Goal: Information Seeking & Learning: Find specific fact

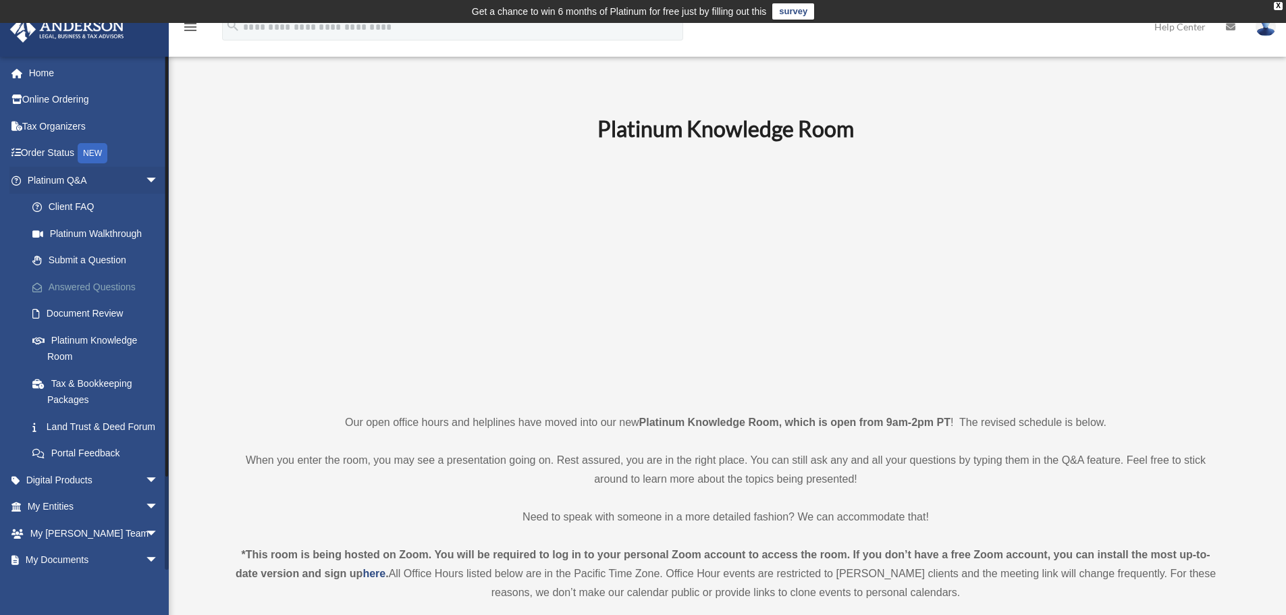
click at [102, 281] on link "Answered Questions" at bounding box center [99, 286] width 160 height 27
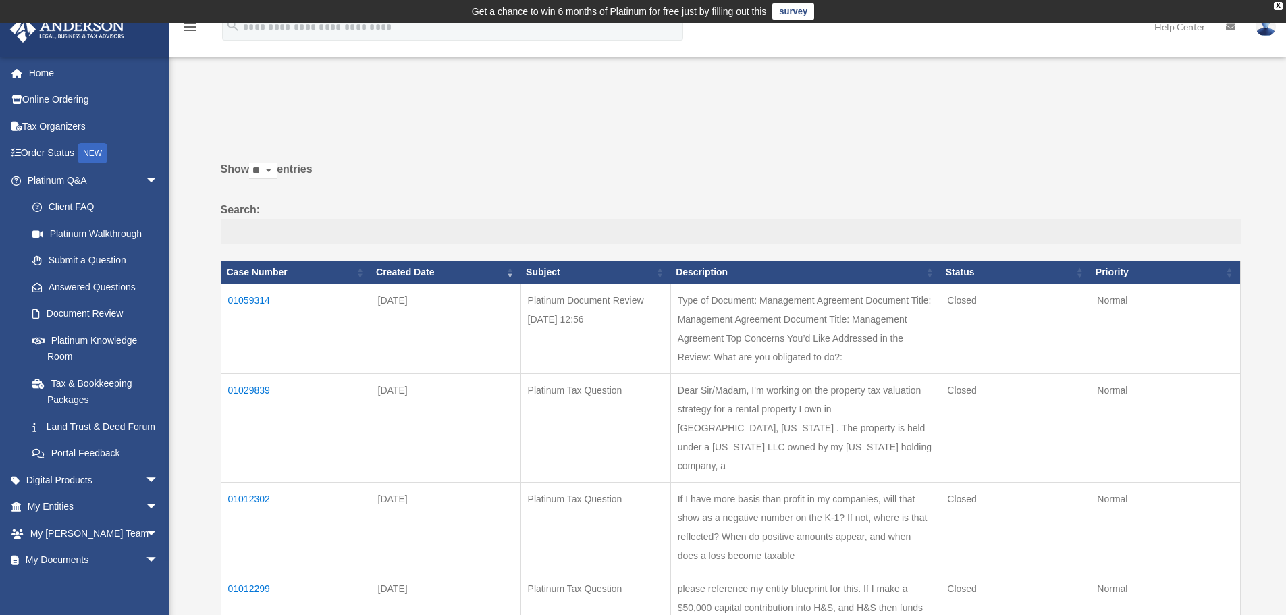
click at [274, 301] on td "01059314" at bounding box center [296, 329] width 150 height 90
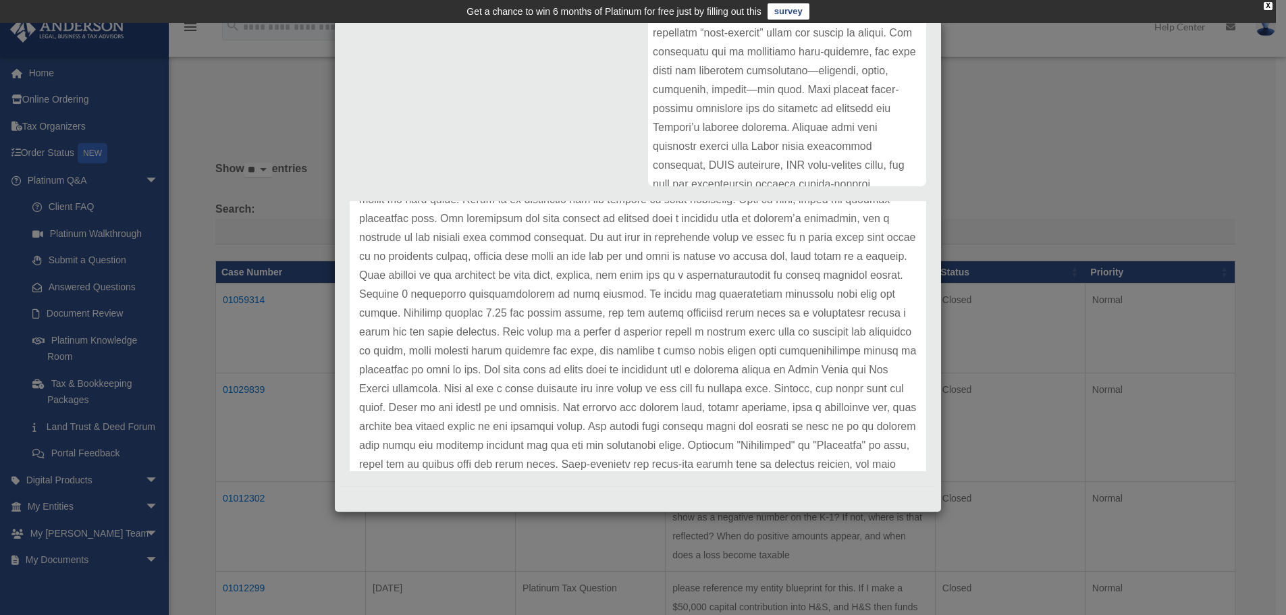
scroll to position [221, 0]
click at [282, 147] on div "Case Detail × Platinum Document Review 07/29/2025 12:56 Case Number 01059314 Cr…" at bounding box center [643, 307] width 1286 height 615
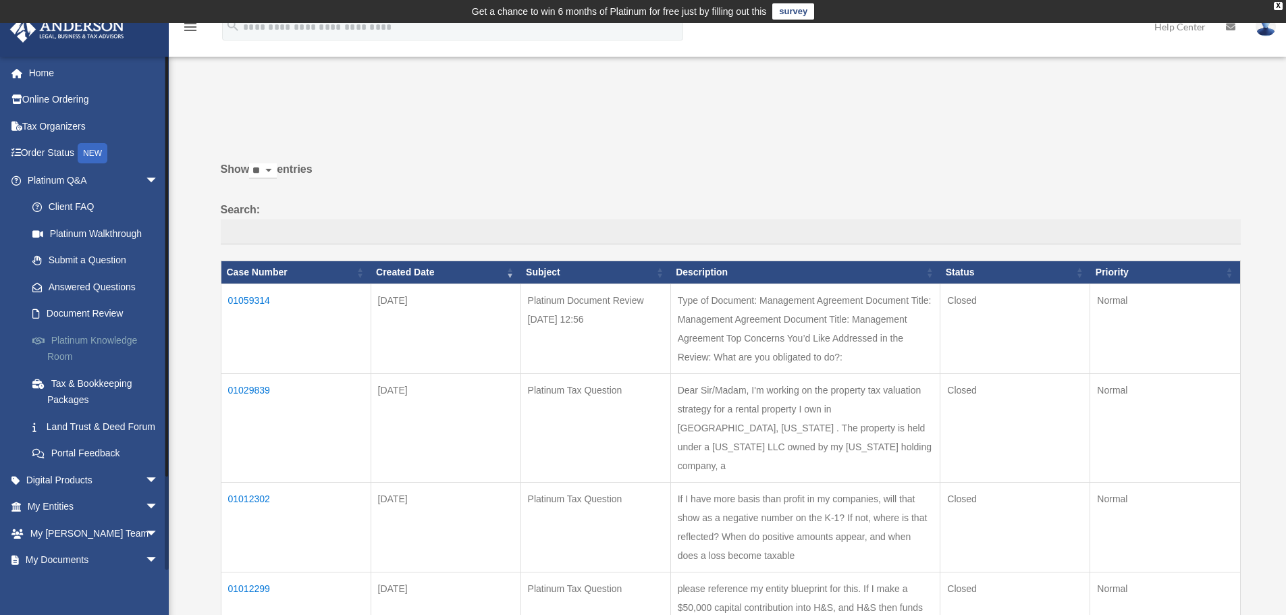
click at [95, 339] on link "Platinum Knowledge Room" at bounding box center [99, 348] width 160 height 43
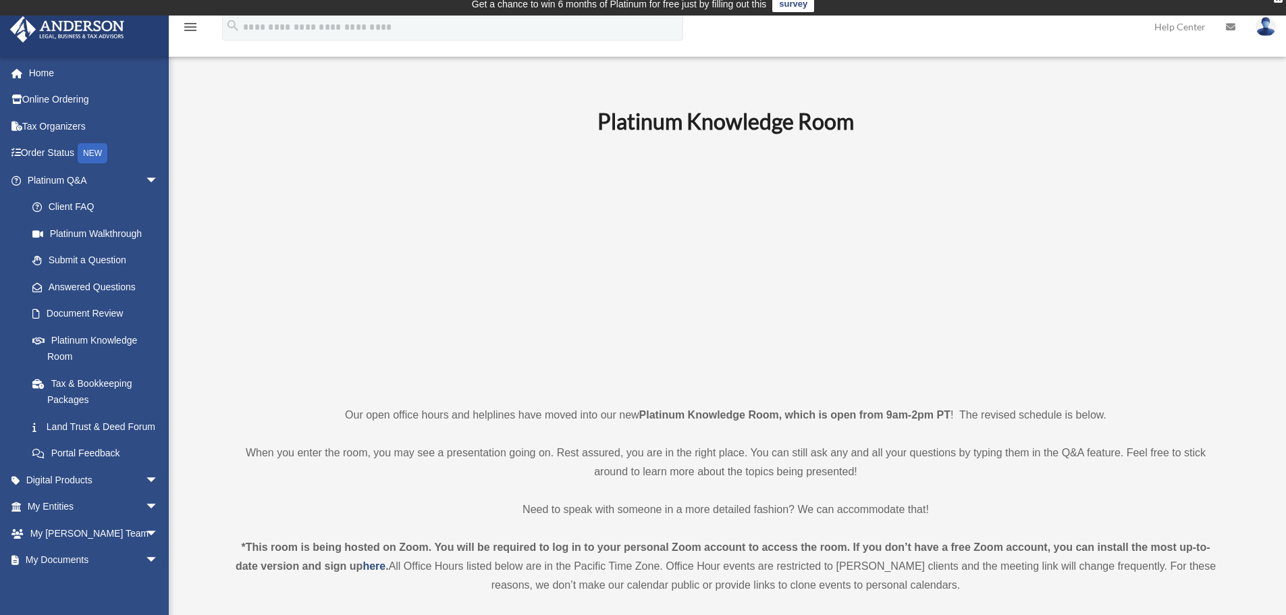
scroll to position [540, 0]
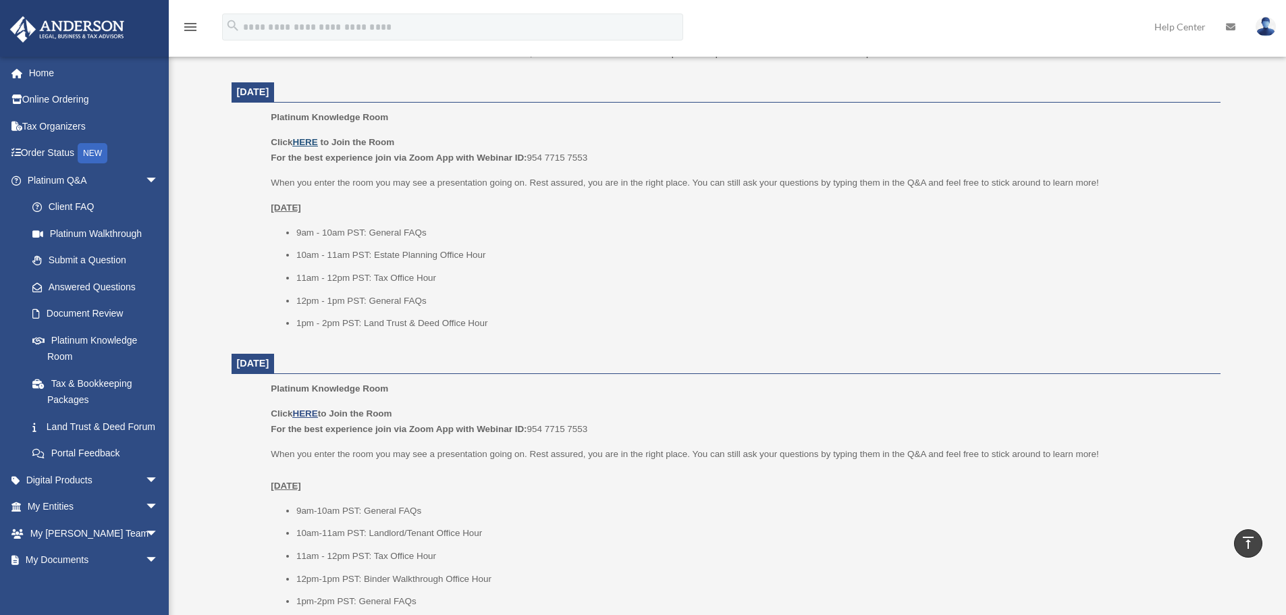
click at [307, 145] on u "HERE" at bounding box center [304, 142] width 25 height 10
